Goal: Task Accomplishment & Management: Use online tool/utility

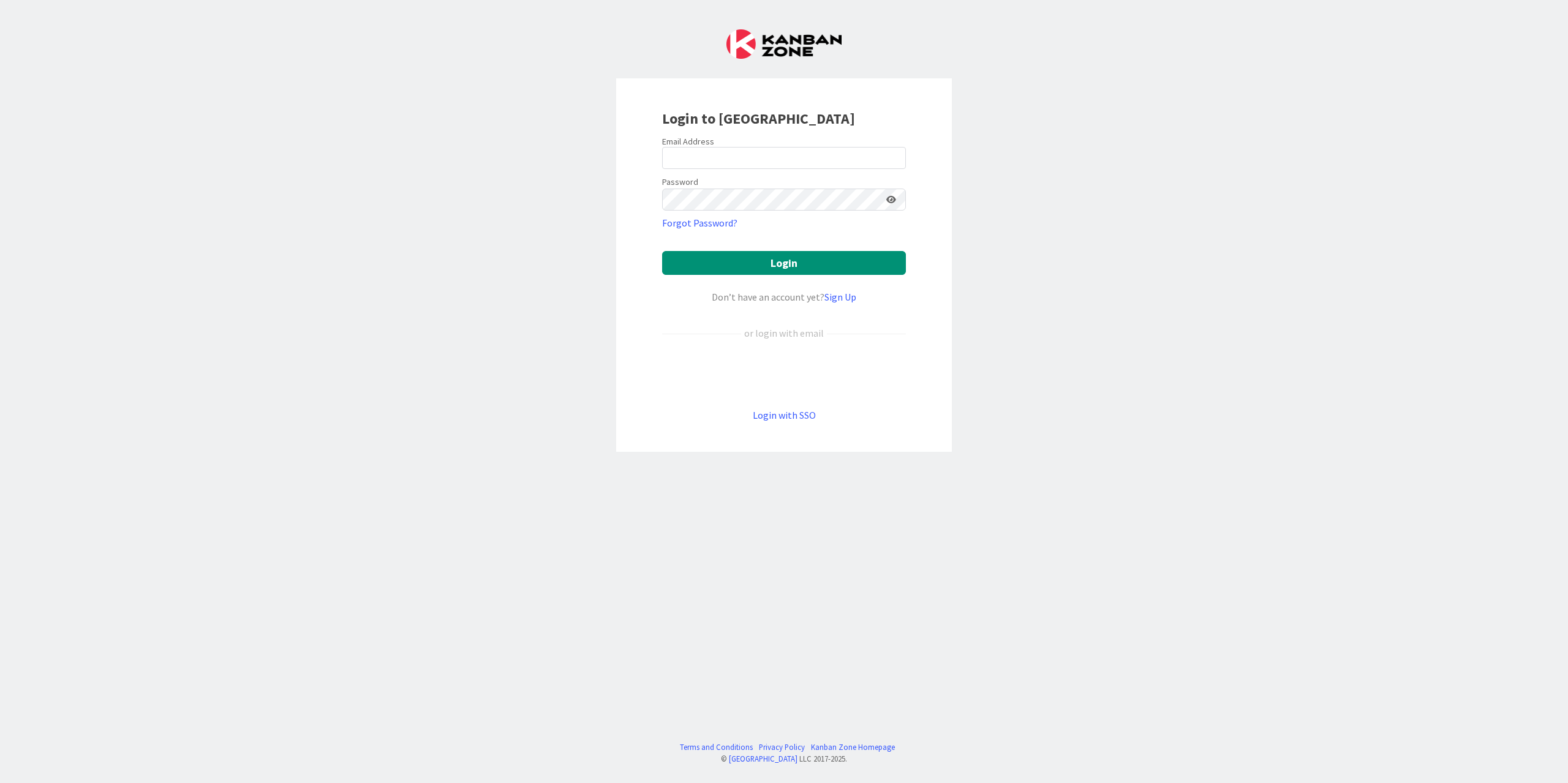
click at [800, 372] on div "Sign in with Google. Opens in new tab" at bounding box center [784, 374] width 244 height 27
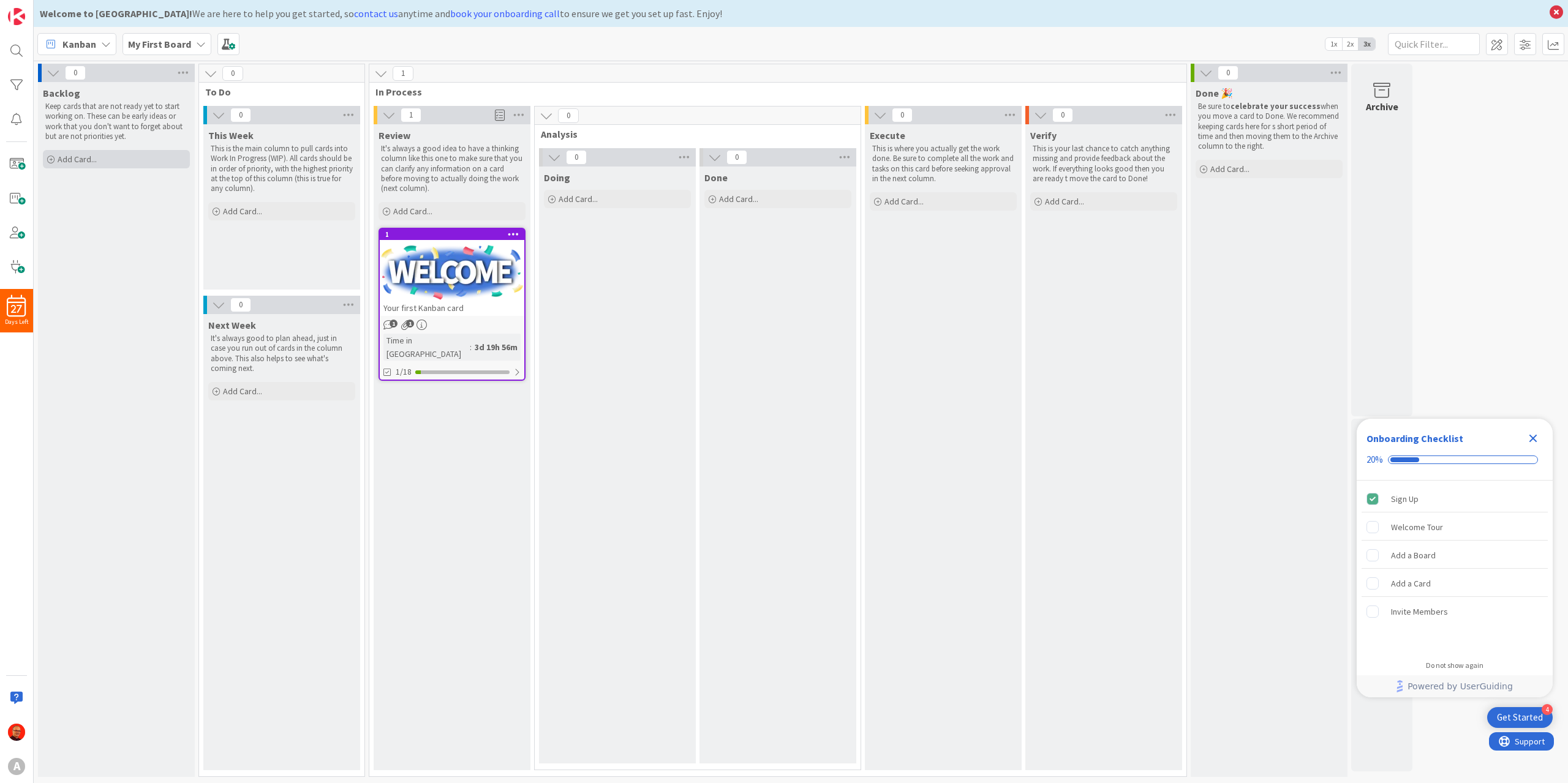
click at [93, 156] on span "Add Card..." at bounding box center [77, 159] width 39 height 11
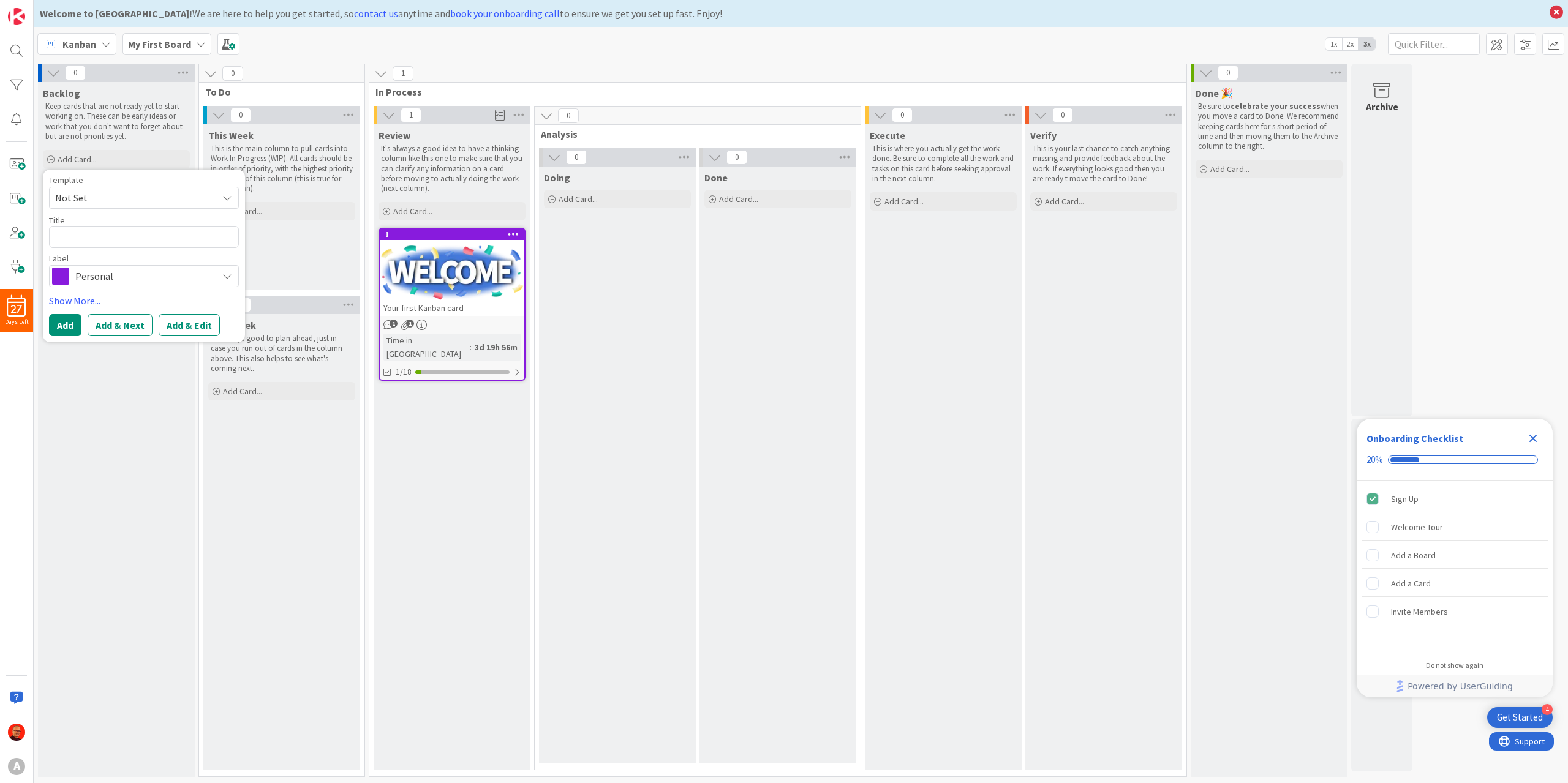
click at [98, 191] on span "Not Set" at bounding box center [131, 197] width 153 height 16
click at [94, 275] on span "Personal" at bounding box center [143, 276] width 136 height 17
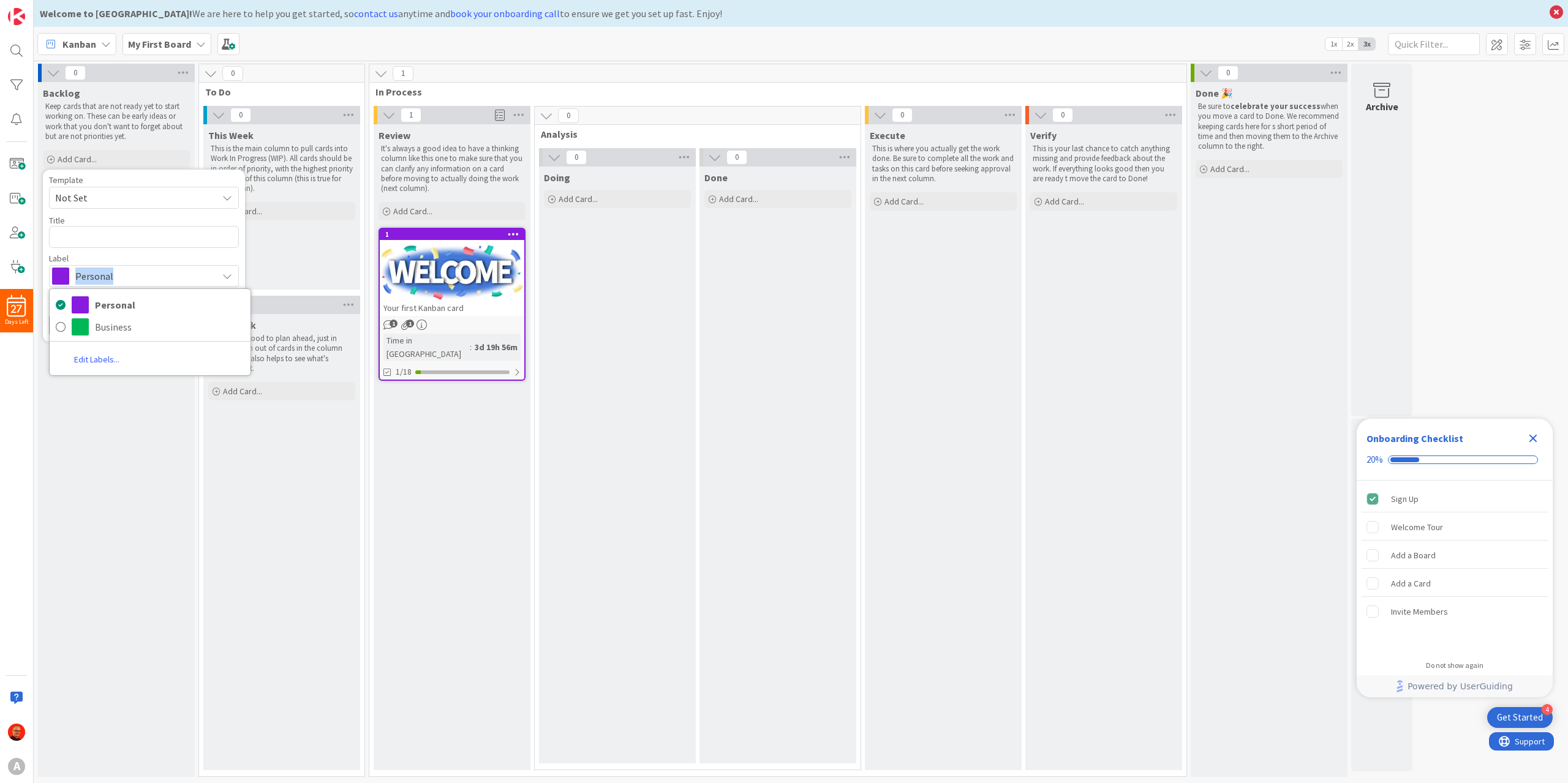
click at [94, 275] on span "Personal" at bounding box center [143, 276] width 136 height 17
click at [145, 420] on div "Backlog Keep cards that are not ready yet to start working on. These can be ear…" at bounding box center [116, 429] width 157 height 695
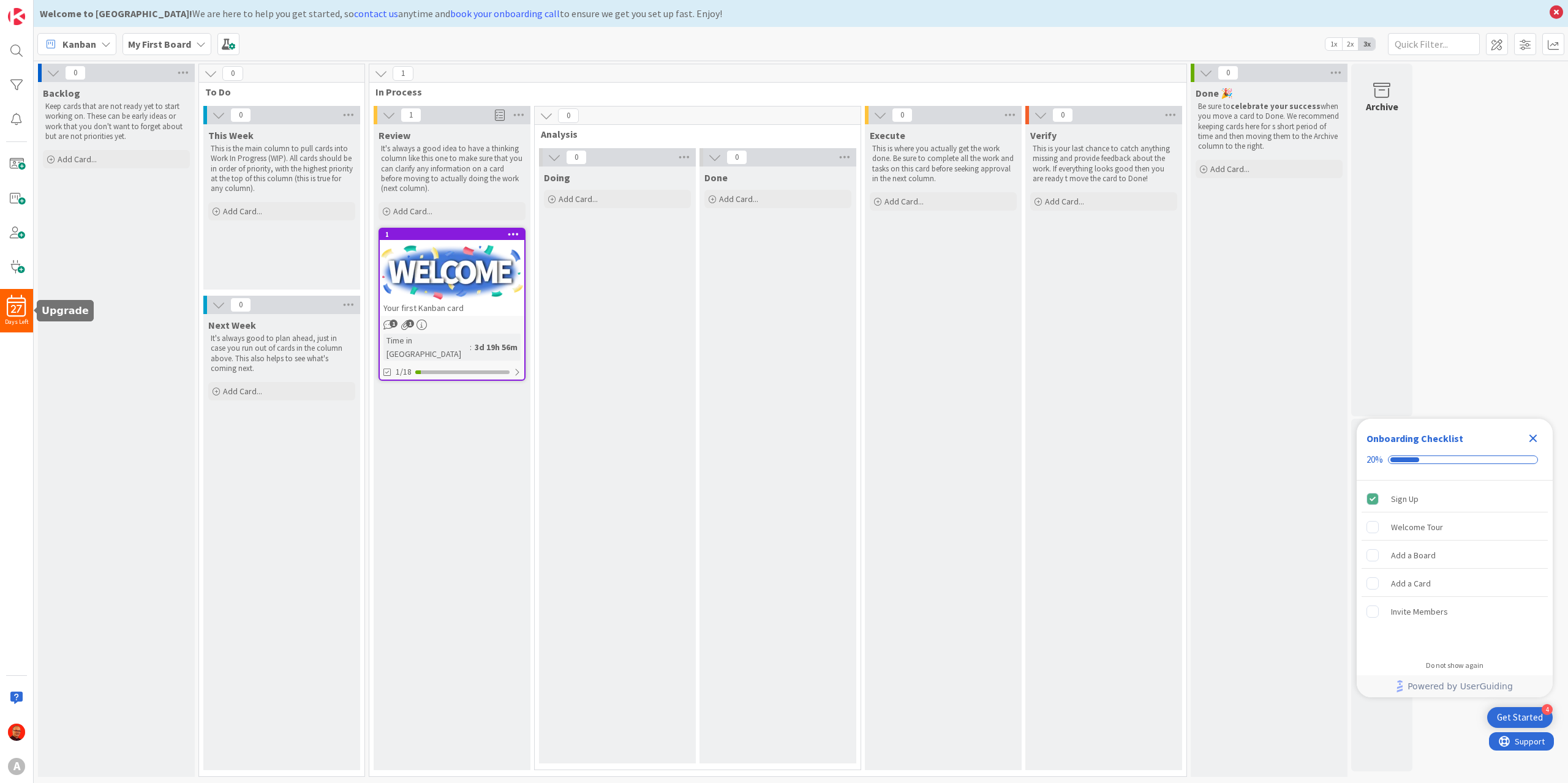
click at [13, 308] on span "27" at bounding box center [16, 309] width 11 height 9
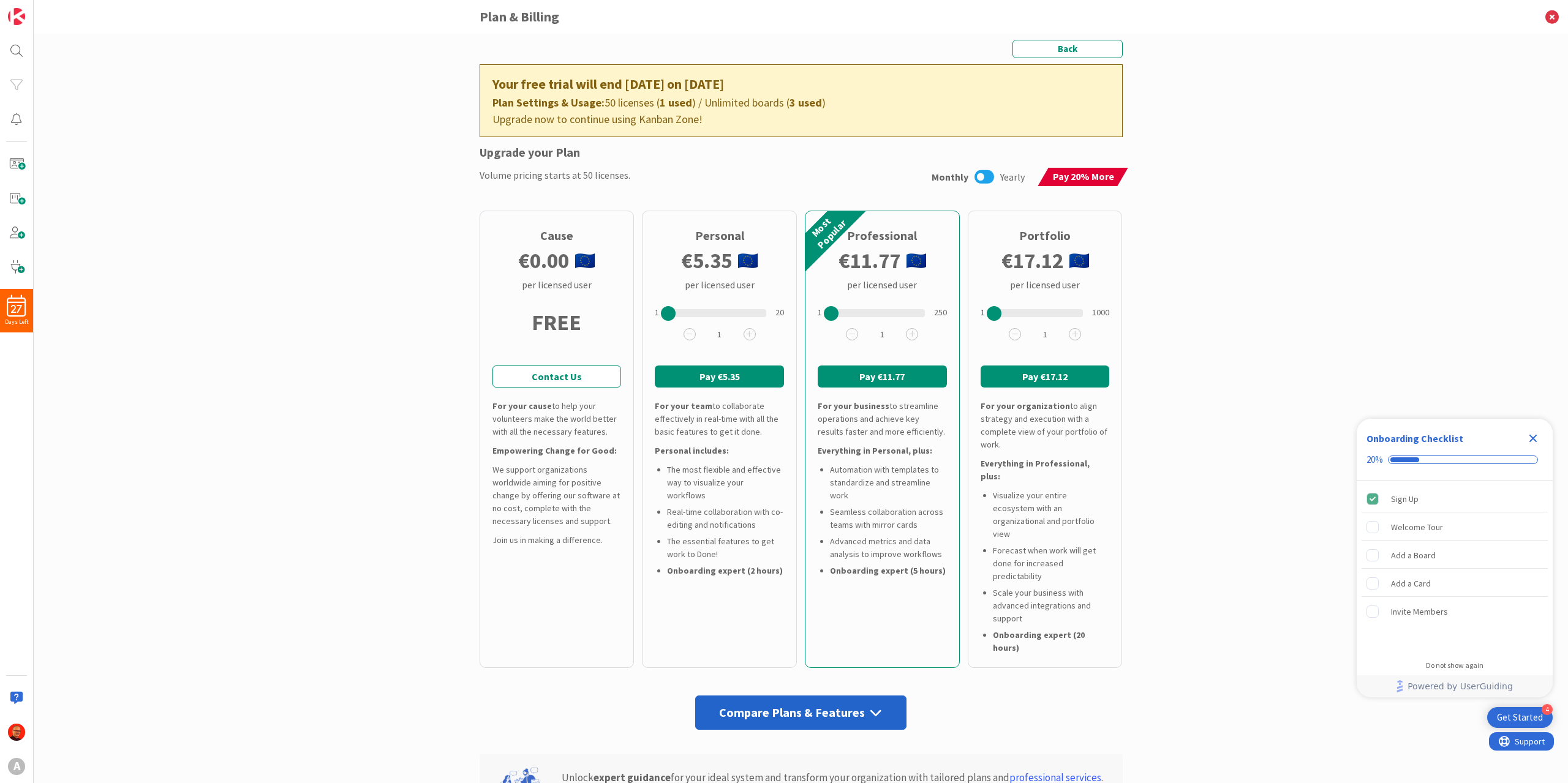
click at [993, 175] on icon at bounding box center [984, 177] width 20 height 16
